Goal: Find specific page/section: Locate item on page

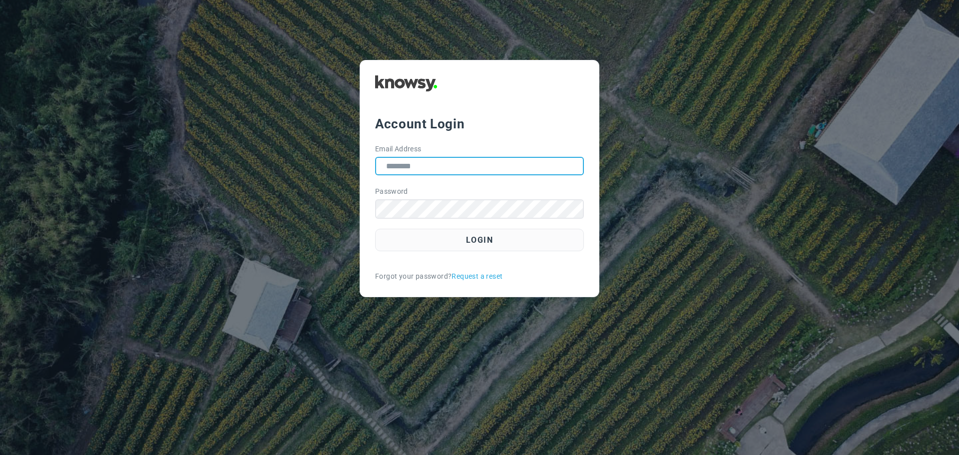
type input "**********"
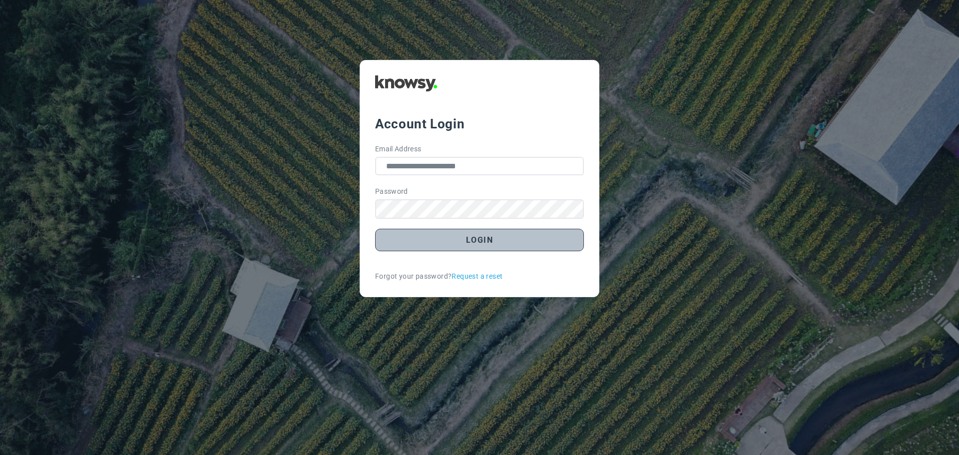
click at [500, 245] on button "Login" at bounding box center [479, 240] width 209 height 22
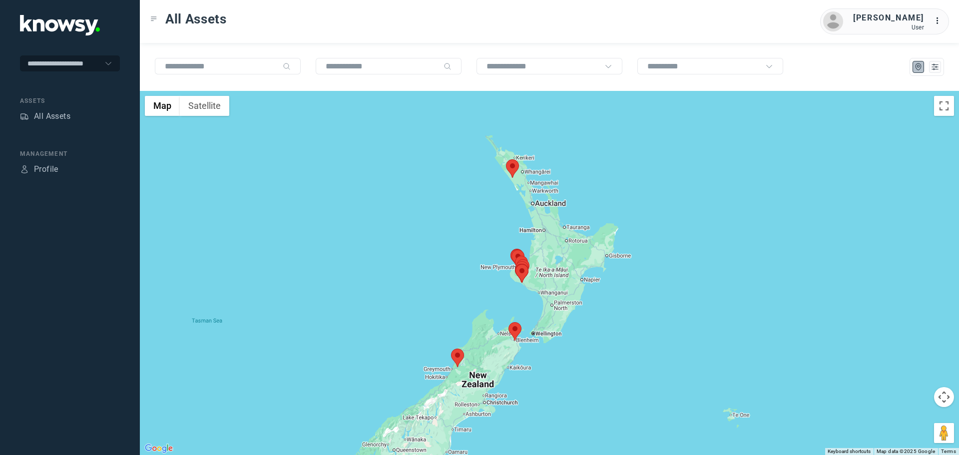
drag, startPoint x: 585, startPoint y: 266, endPoint x: 507, endPoint y: 259, distance: 78.7
click at [515, 264] on div at bounding box center [521, 273] width 13 height 18
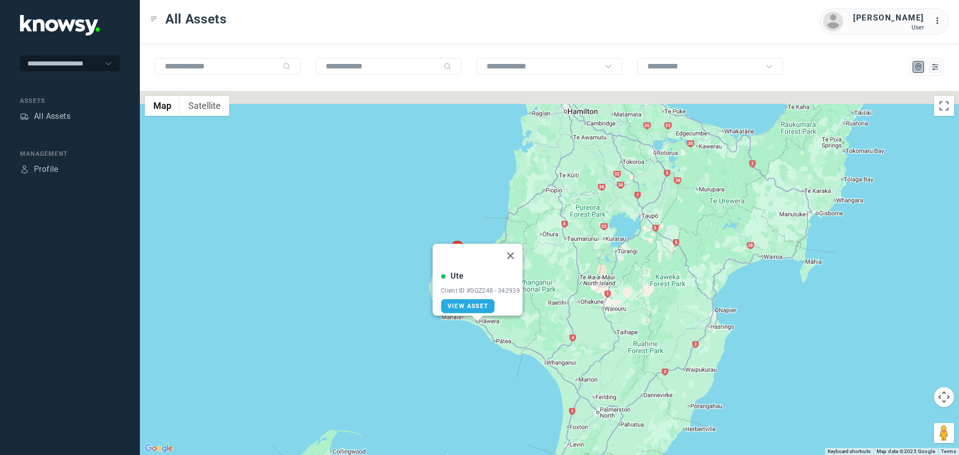
drag, startPoint x: 513, startPoint y: 297, endPoint x: 530, endPoint y: 354, distance: 59.9
click at [534, 357] on div "Ute Client ID #GQZ248 - 342939 View Asset" at bounding box center [549, 273] width 819 height 364
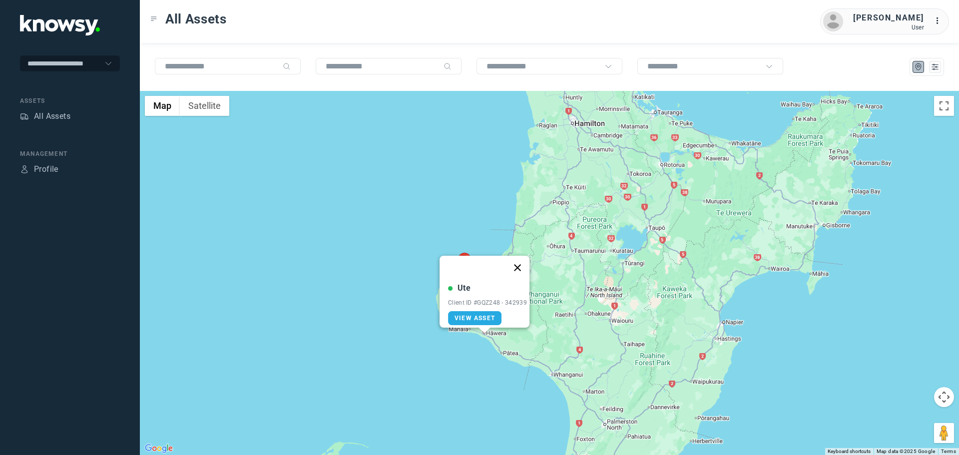
click at [524, 263] on button "Close" at bounding box center [517, 268] width 24 height 24
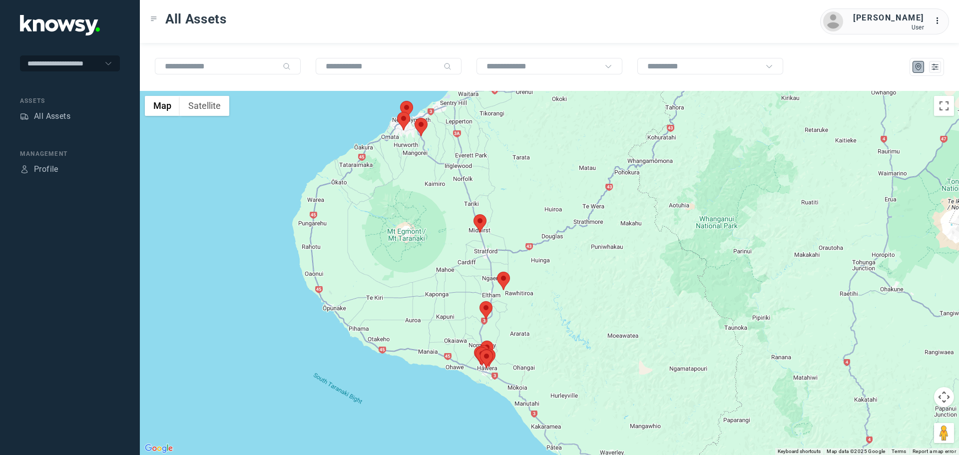
click at [473, 214] on area at bounding box center [473, 214] width 0 height 0
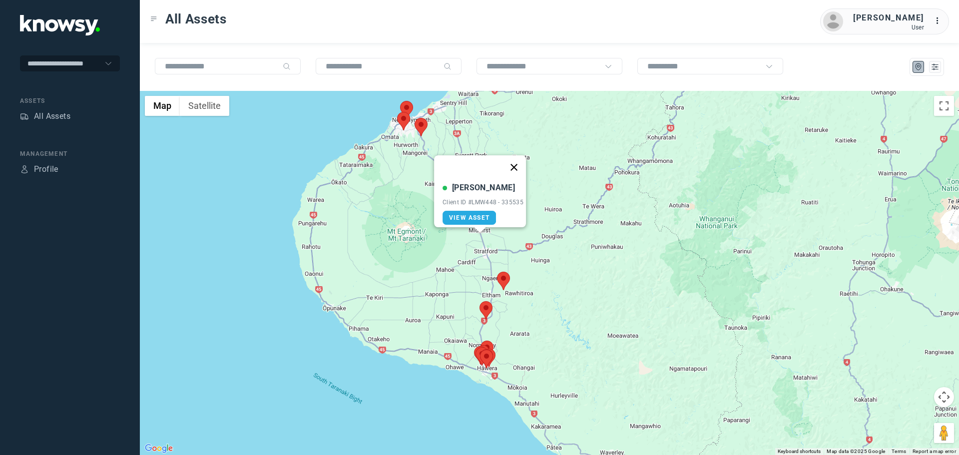
click at [520, 157] on button "Close" at bounding box center [514, 167] width 24 height 24
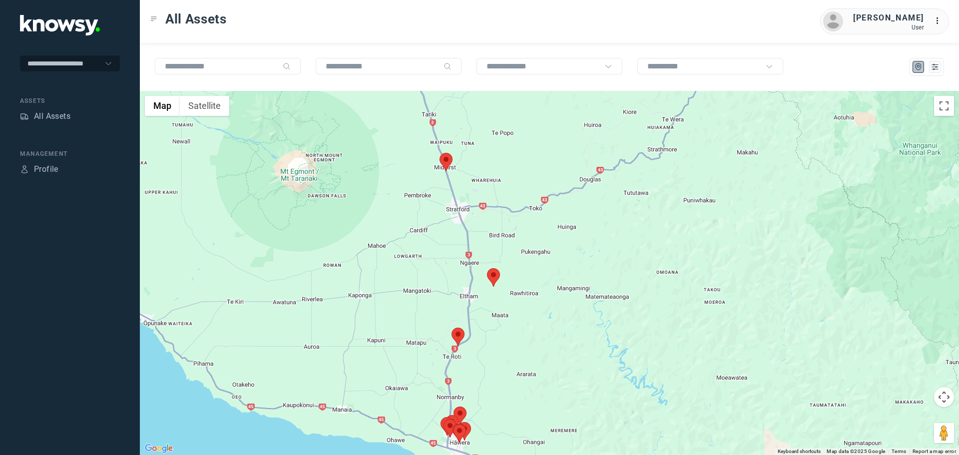
click at [487, 268] on area at bounding box center [487, 268] width 0 height 0
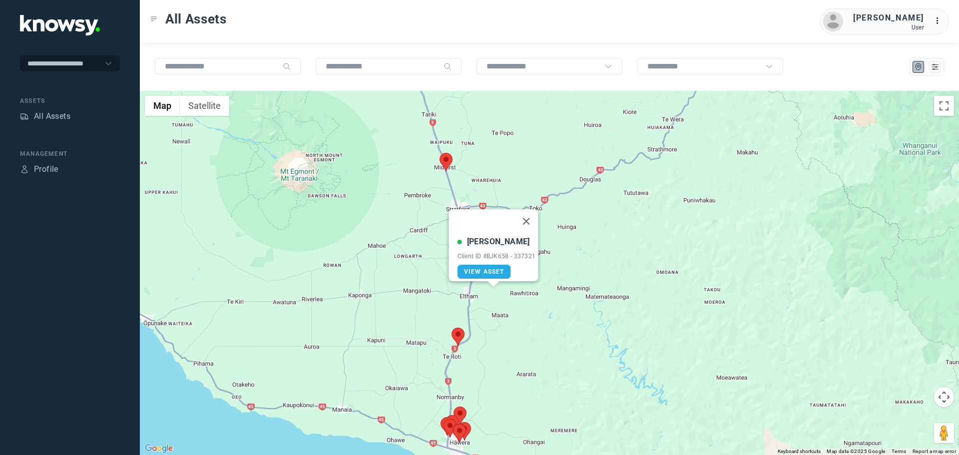
drag, startPoint x: 528, startPoint y: 219, endPoint x: 528, endPoint y: 230, distance: 11.5
click at [529, 219] on button "Close" at bounding box center [526, 221] width 24 height 24
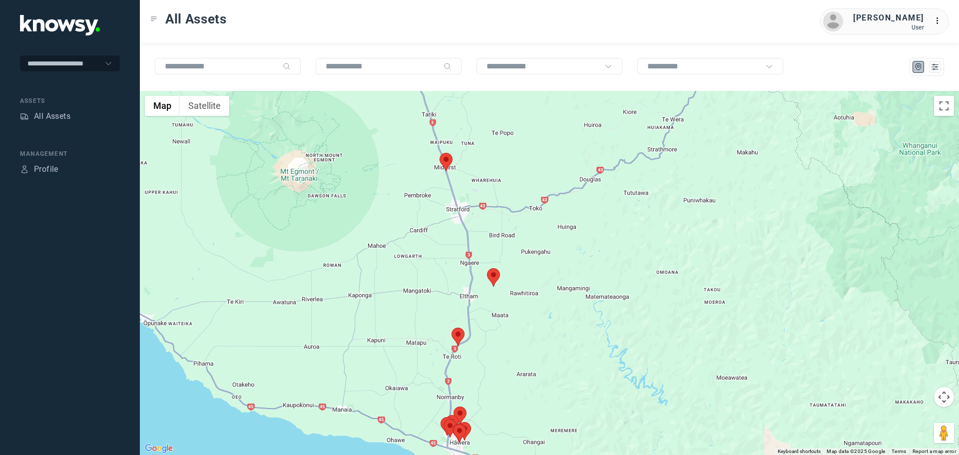
click at [451, 328] on area at bounding box center [451, 328] width 0 height 0
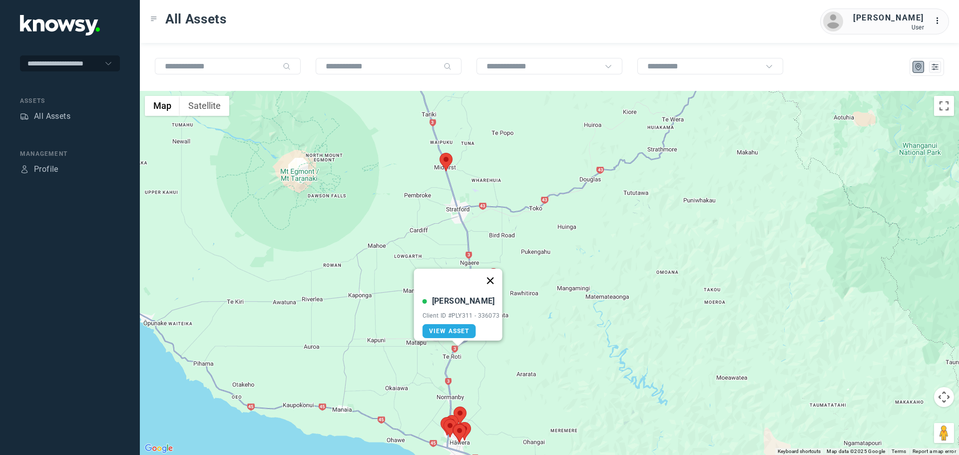
click at [500, 273] on button "Close" at bounding box center [490, 281] width 24 height 24
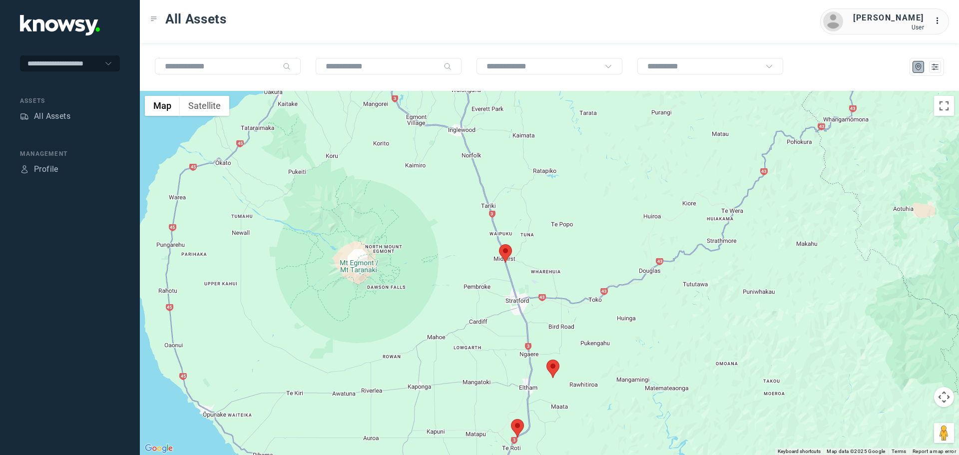
drag, startPoint x: 440, startPoint y: 236, endPoint x: 507, endPoint y: 341, distance: 124.5
click at [507, 341] on div at bounding box center [549, 273] width 819 height 364
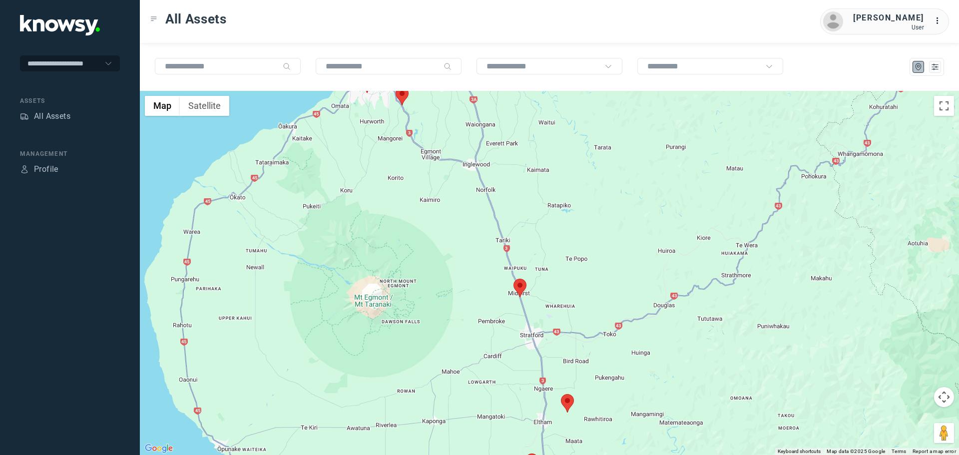
click at [499, 277] on div at bounding box center [549, 273] width 819 height 364
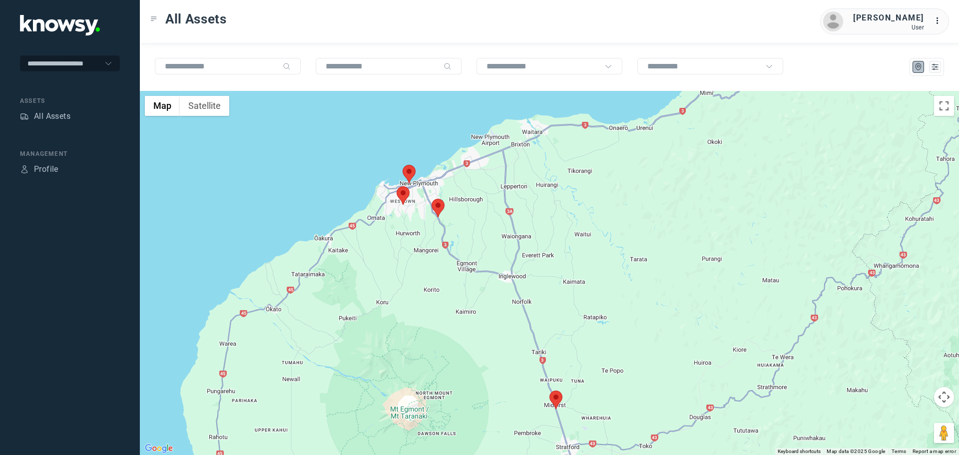
click at [431, 199] on area at bounding box center [431, 199] width 0 height 0
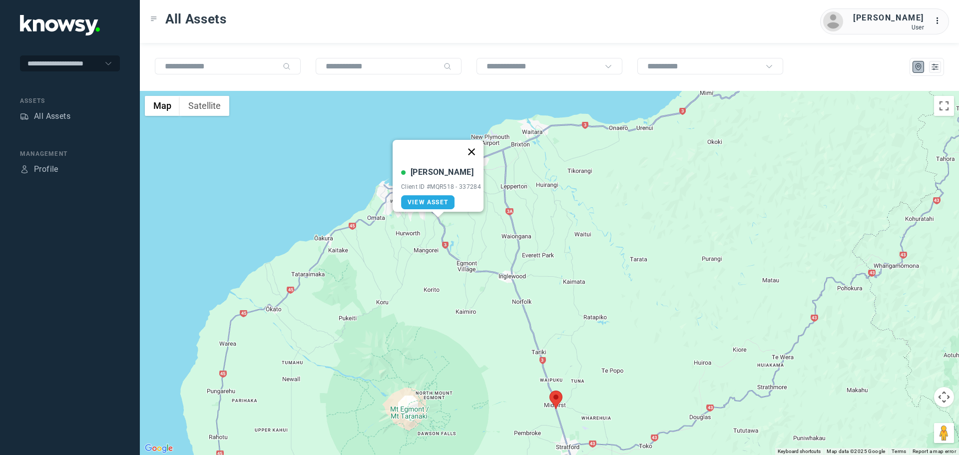
click at [477, 145] on button "Close" at bounding box center [471, 152] width 24 height 24
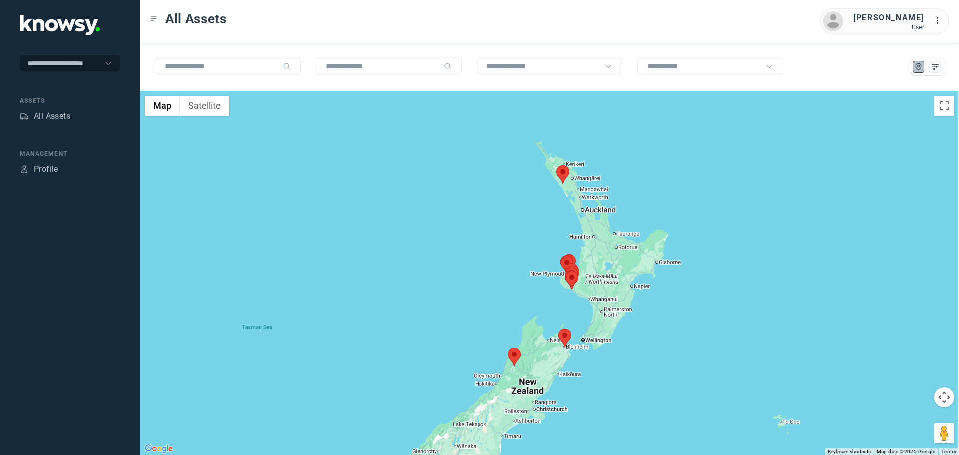
drag, startPoint x: 584, startPoint y: 267, endPoint x: 534, endPoint y: 257, distance: 50.8
click at [565, 268] on img at bounding box center [571, 277] width 13 height 18
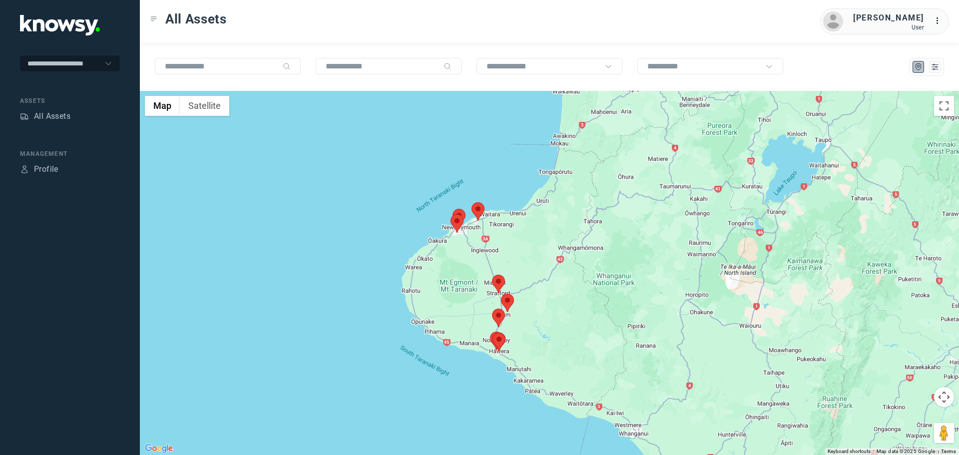
drag, startPoint x: 508, startPoint y: 325, endPoint x: 507, endPoint y: 288, distance: 37.5
click at [507, 294] on div at bounding box center [507, 303] width 13 height 18
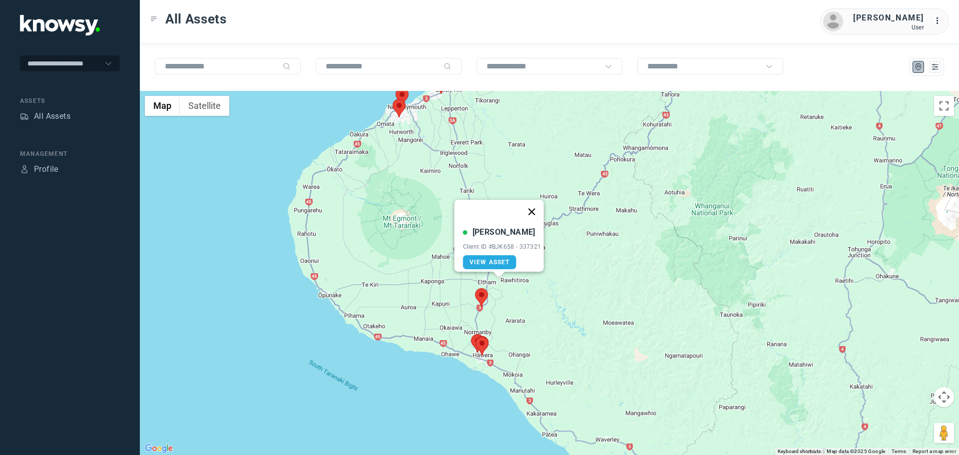
click at [533, 207] on button "Close" at bounding box center [531, 212] width 24 height 24
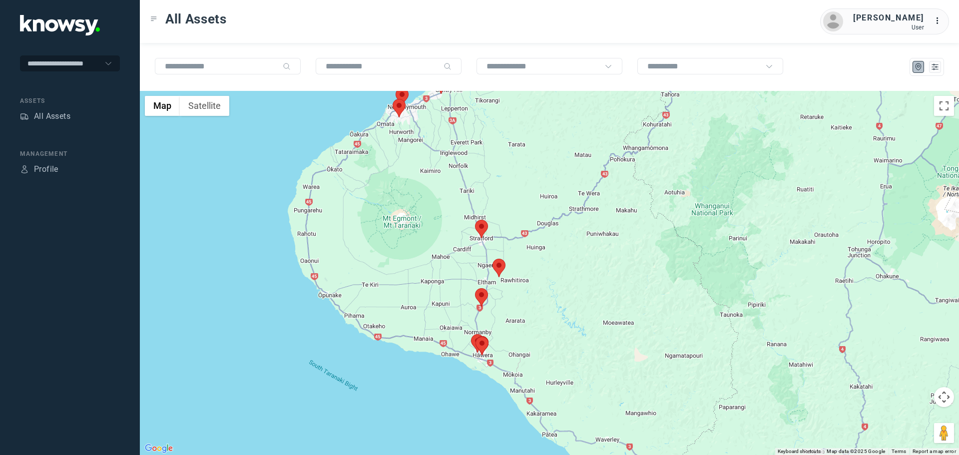
click at [475, 220] on area at bounding box center [475, 220] width 0 height 0
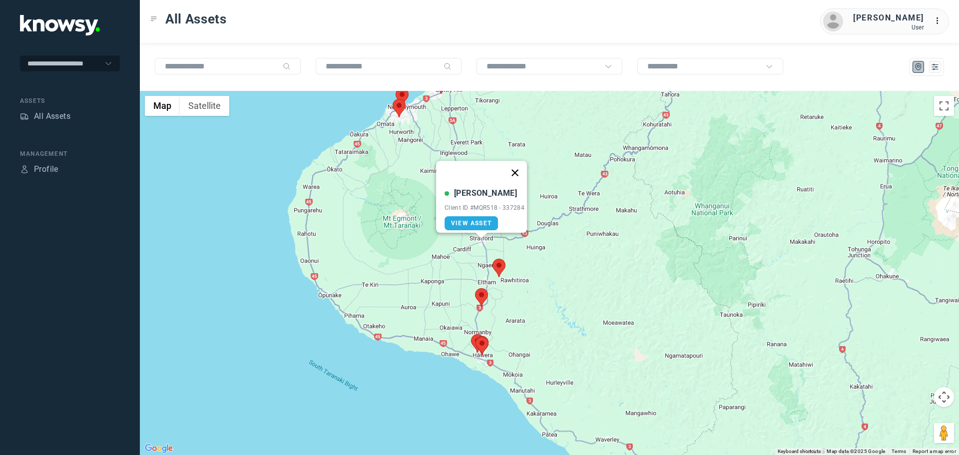
click at [520, 167] on button "Close" at bounding box center [515, 173] width 24 height 24
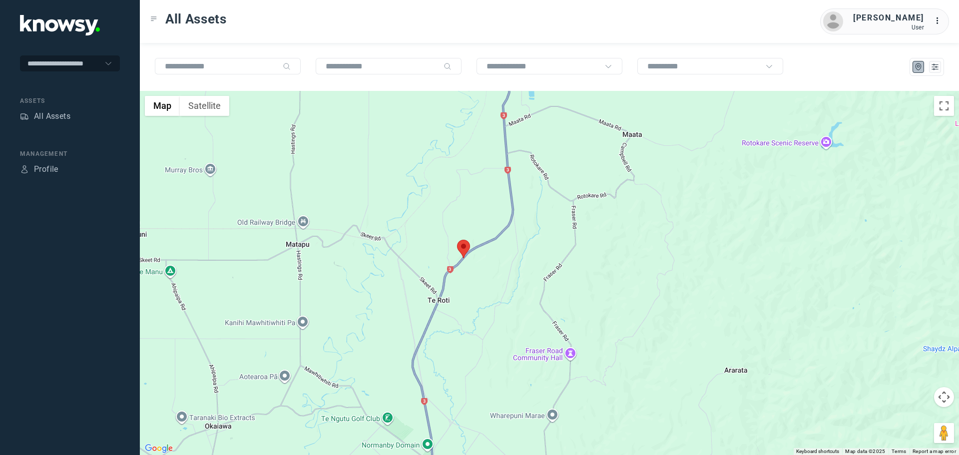
drag, startPoint x: 533, startPoint y: 357, endPoint x: 516, endPoint y: 197, distance: 161.2
click at [516, 197] on div at bounding box center [549, 273] width 819 height 364
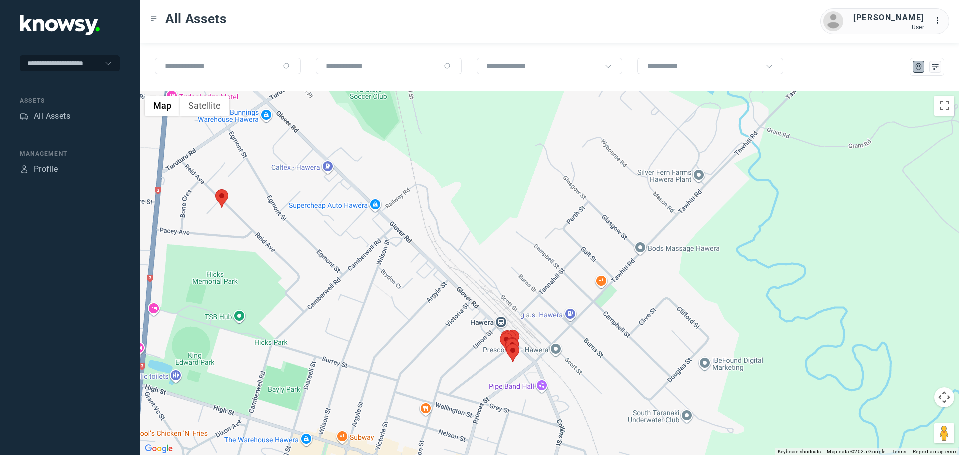
click at [215, 189] on area at bounding box center [215, 189] width 0 height 0
click at [255, 133] on button "Close" at bounding box center [254, 142] width 24 height 24
